Goal: Transaction & Acquisition: Purchase product/service

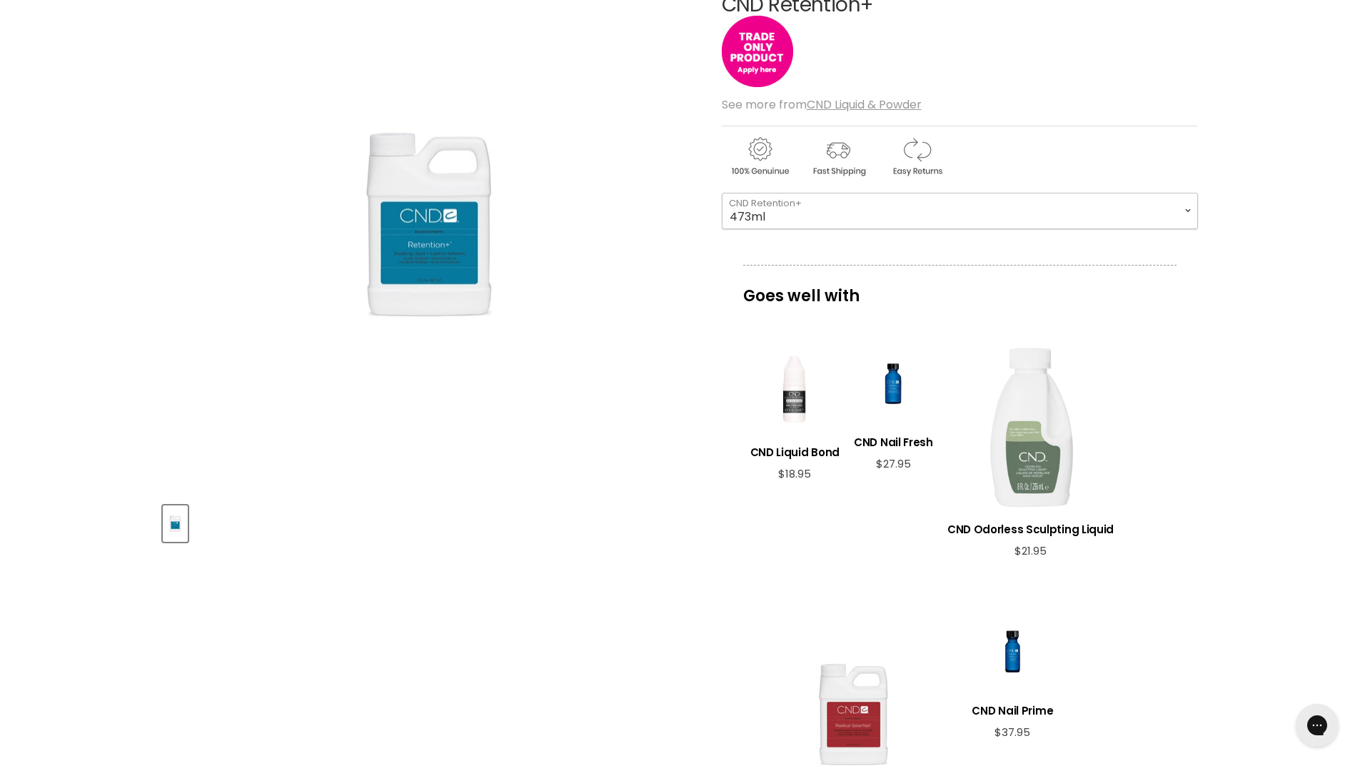
click at [820, 208] on select "118ml 236ml 473ml 946ml" at bounding box center [960, 211] width 476 height 36
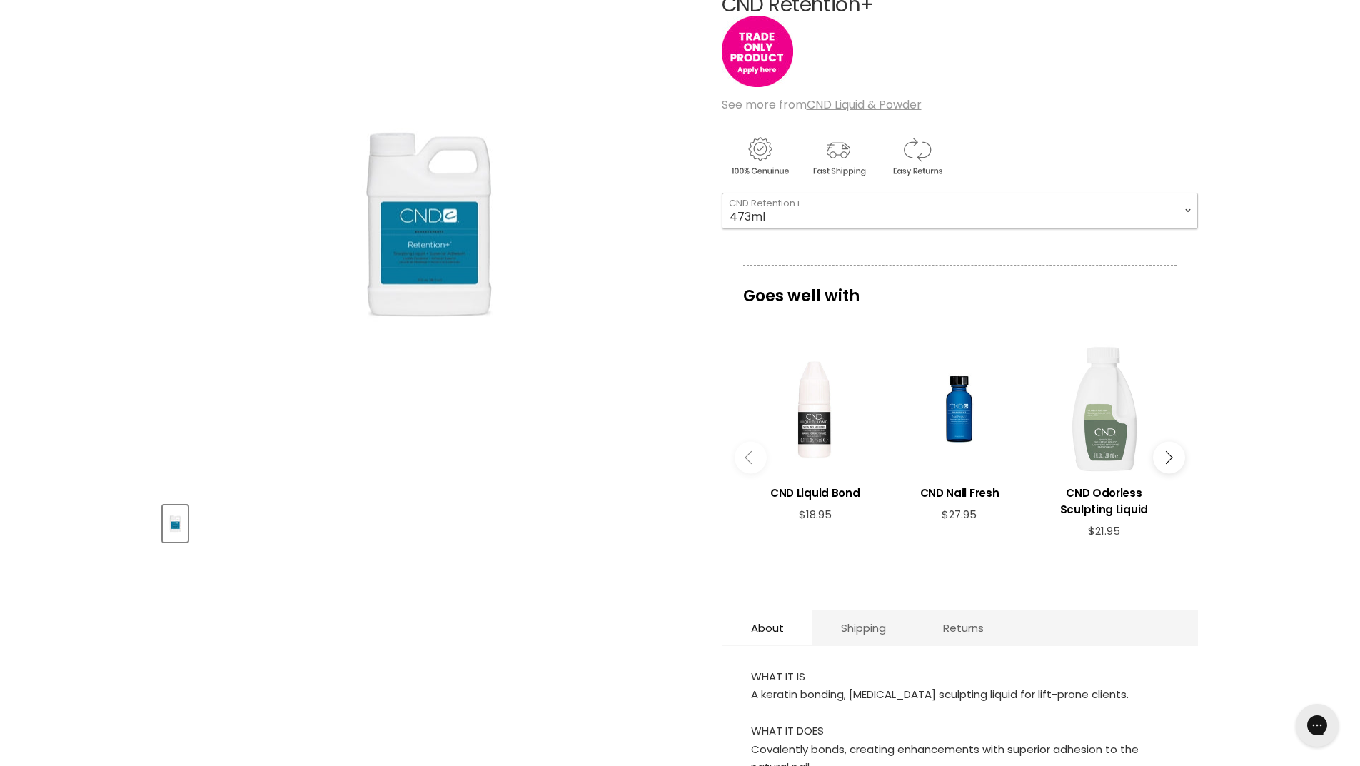
click at [722, 193] on select "118ml 236ml 473ml 946ml" at bounding box center [960, 211] width 476 height 36
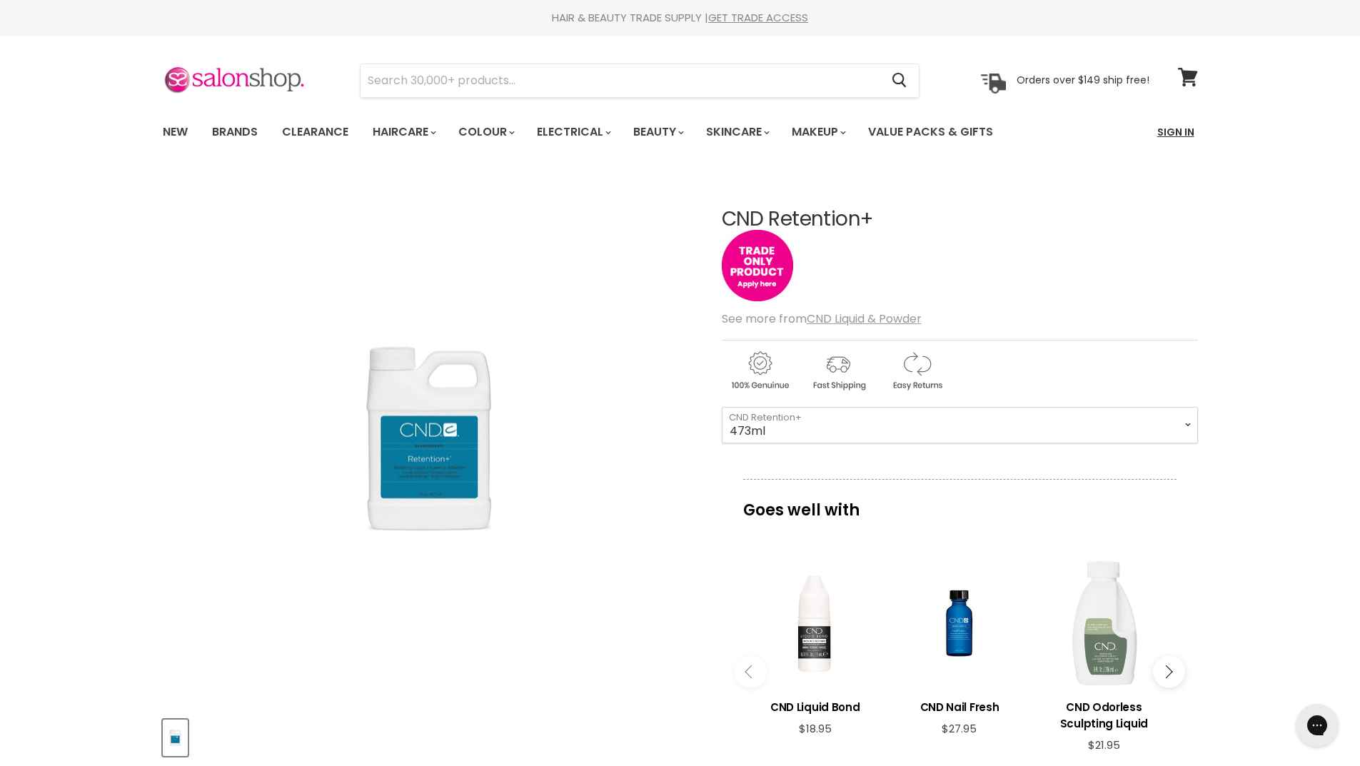
click at [1177, 132] on link "Sign In" at bounding box center [1176, 132] width 54 height 30
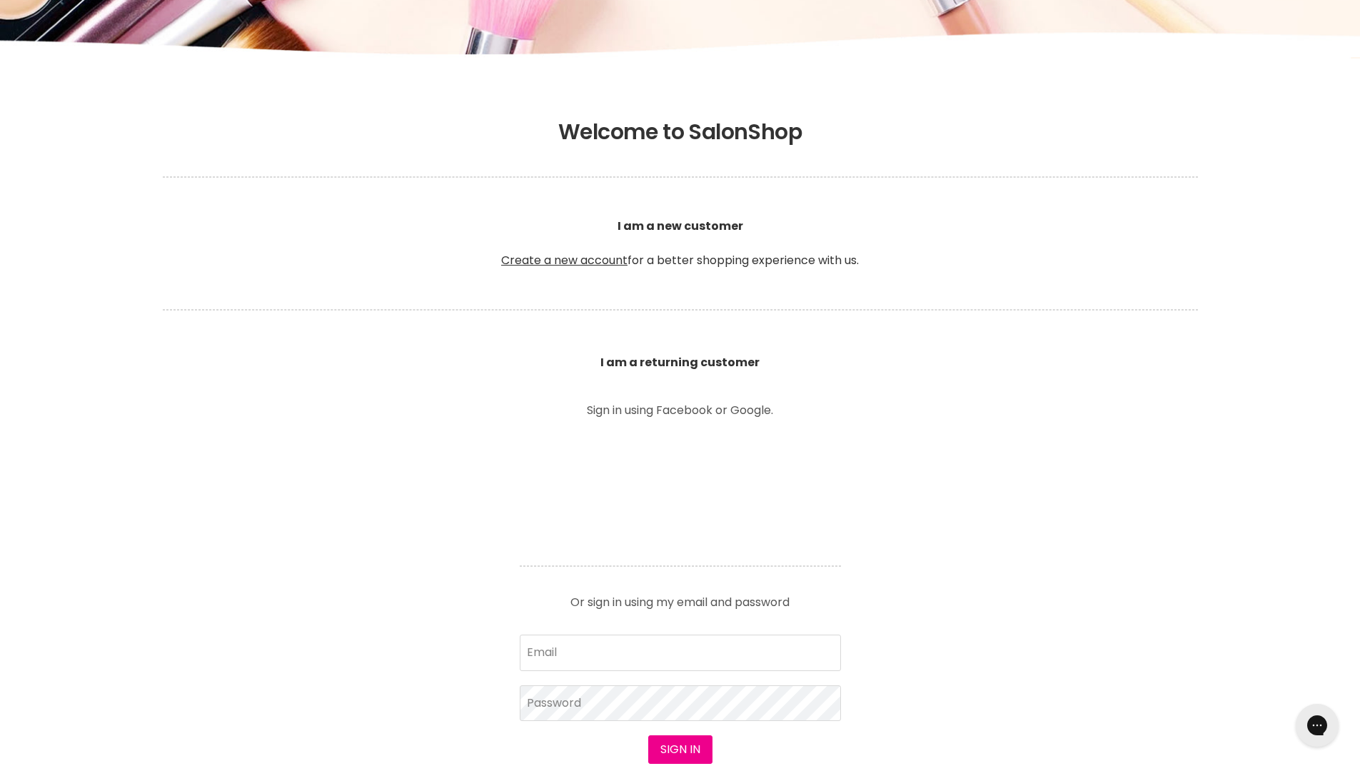
scroll to position [428, 0]
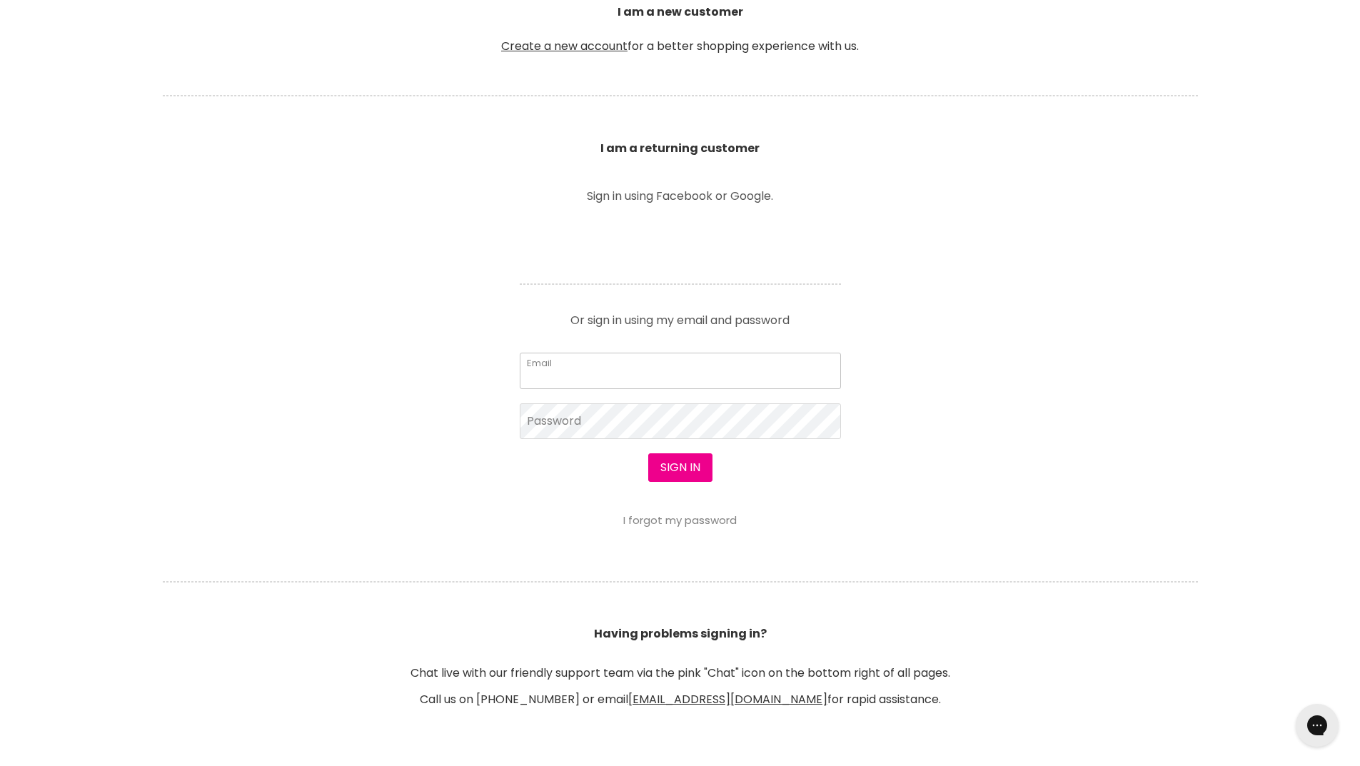
click at [611, 386] on input "Email" at bounding box center [680, 371] width 321 height 36
type input "info@cakora.au"
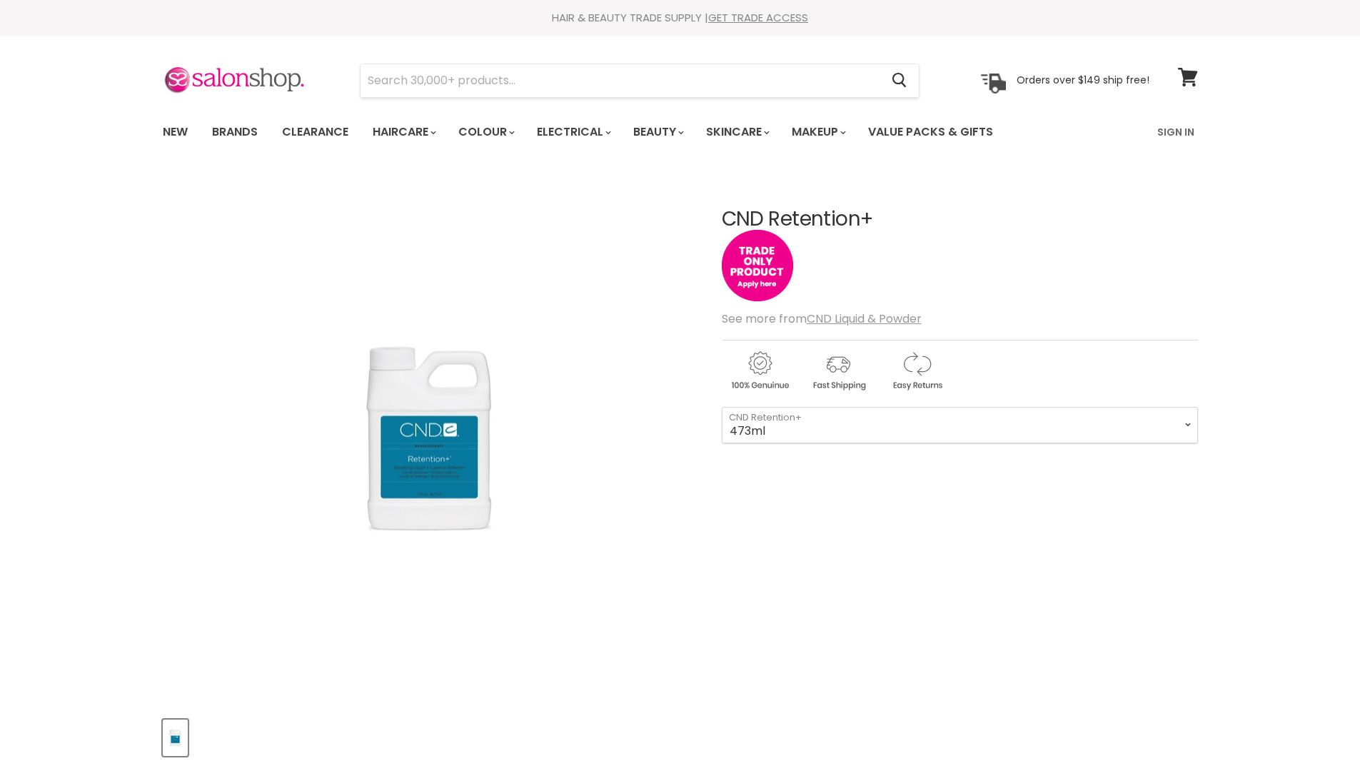
select select "473ml"
